Goal: Information Seeking & Learning: Learn about a topic

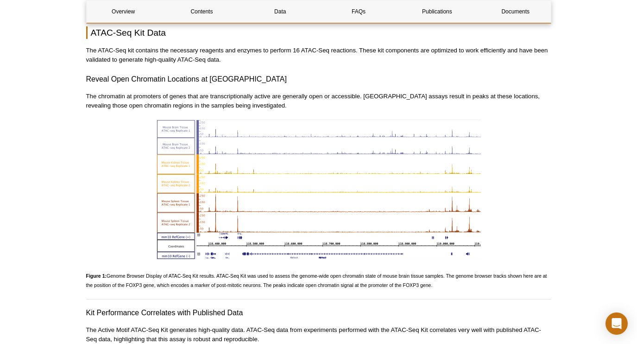
click at [228, 177] on img at bounding box center [319, 188] width 324 height 139
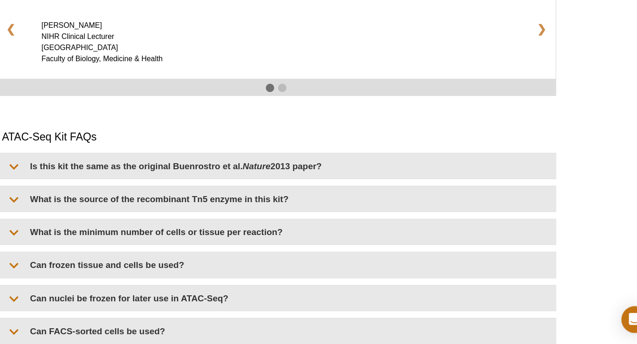
scroll to position [1531, 0]
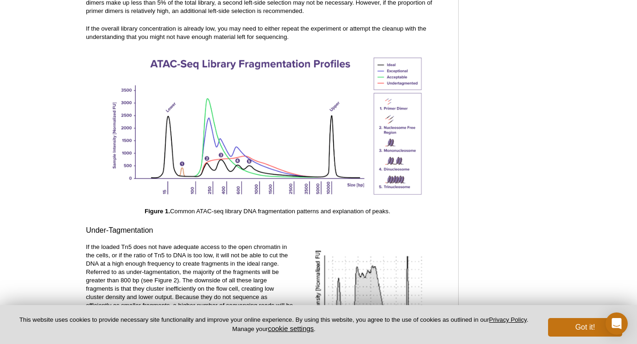
scroll to position [1341, 0]
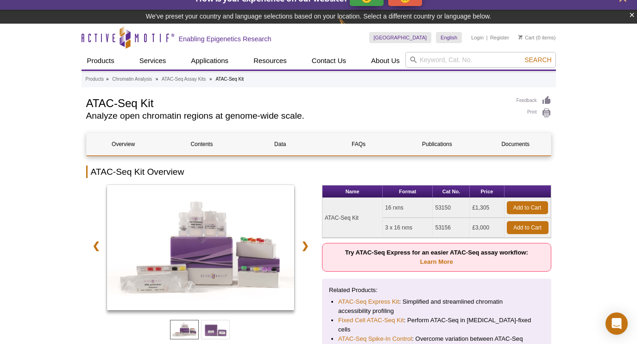
scroll to position [14, 0]
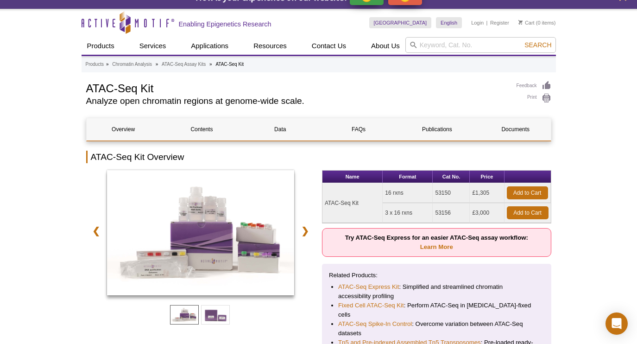
click at [388, 196] on td "16 rxns" at bounding box center [408, 193] width 50 height 20
click at [388, 195] on td "16 rxns" at bounding box center [408, 193] width 50 height 20
click at [442, 189] on td "53150" at bounding box center [451, 193] width 37 height 20
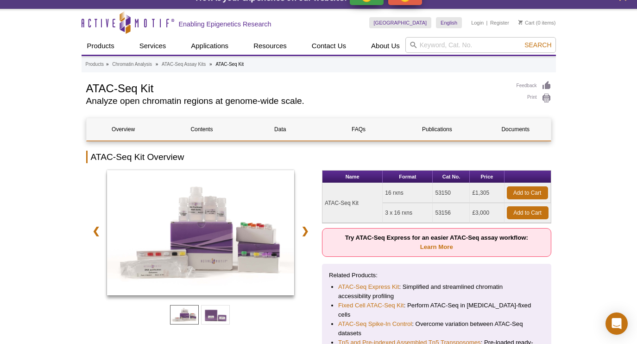
click at [442, 189] on td "53150" at bounding box center [451, 193] width 37 height 20
copy td "53150"
